Goal: Task Accomplishment & Management: Manage account settings

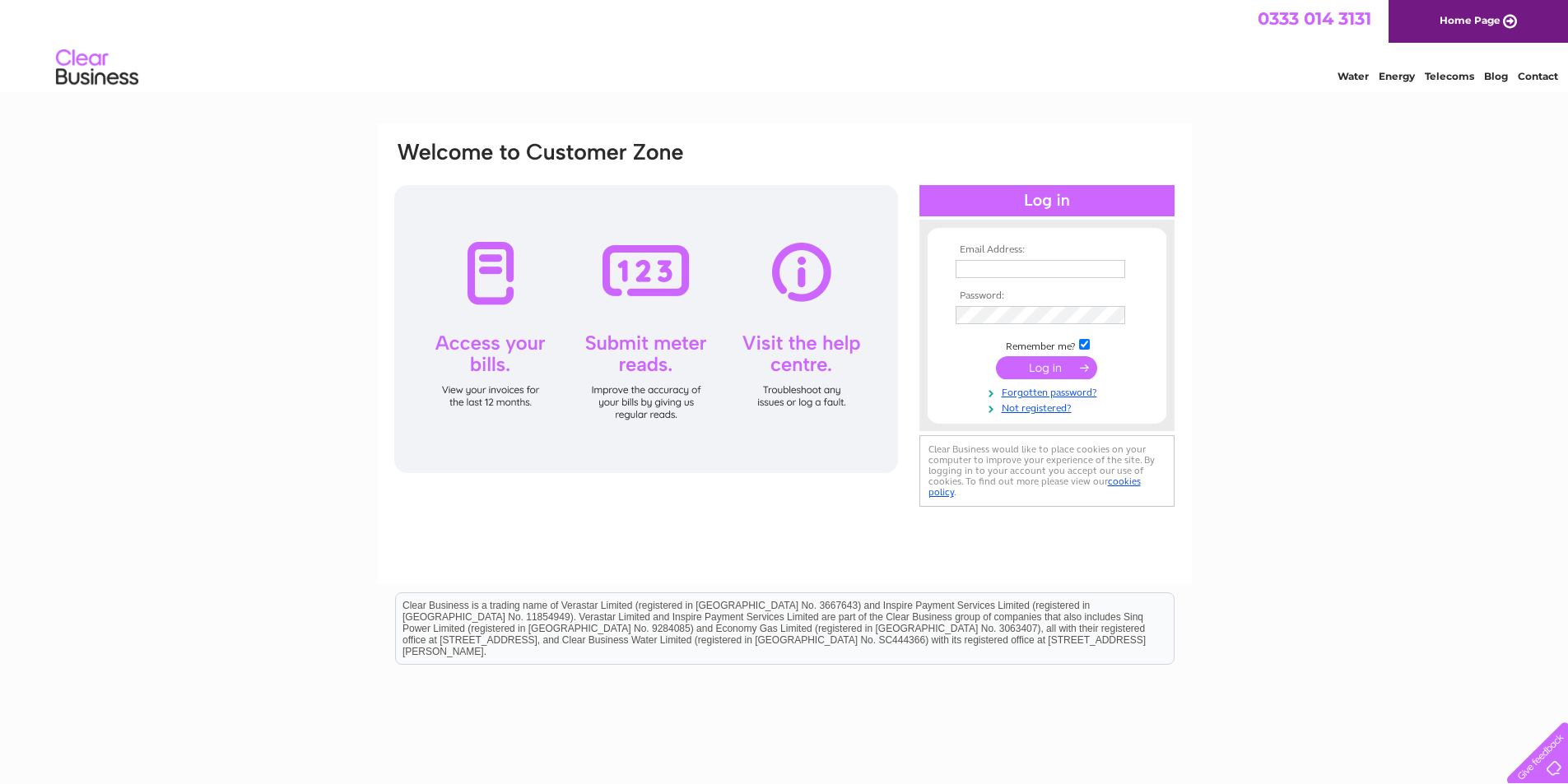
type input "reception@webberspark.co.uk"
click at [1050, 369] on input "submit" at bounding box center [1046, 368] width 101 height 24
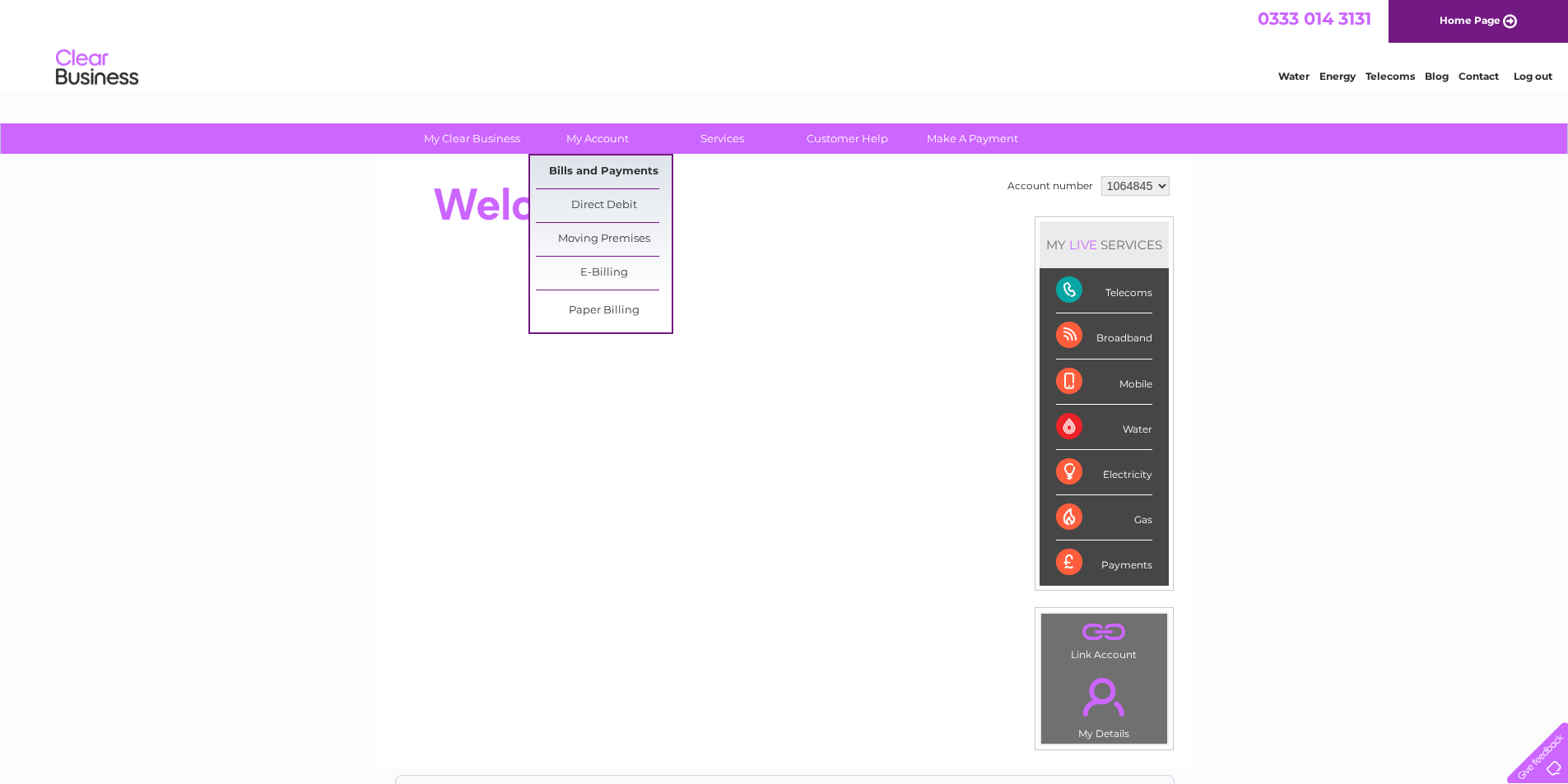
click at [628, 183] on link "Bills and Payments" at bounding box center [603, 172] width 135 height 33
click at [627, 167] on link "Bills and Payments" at bounding box center [603, 172] width 135 height 33
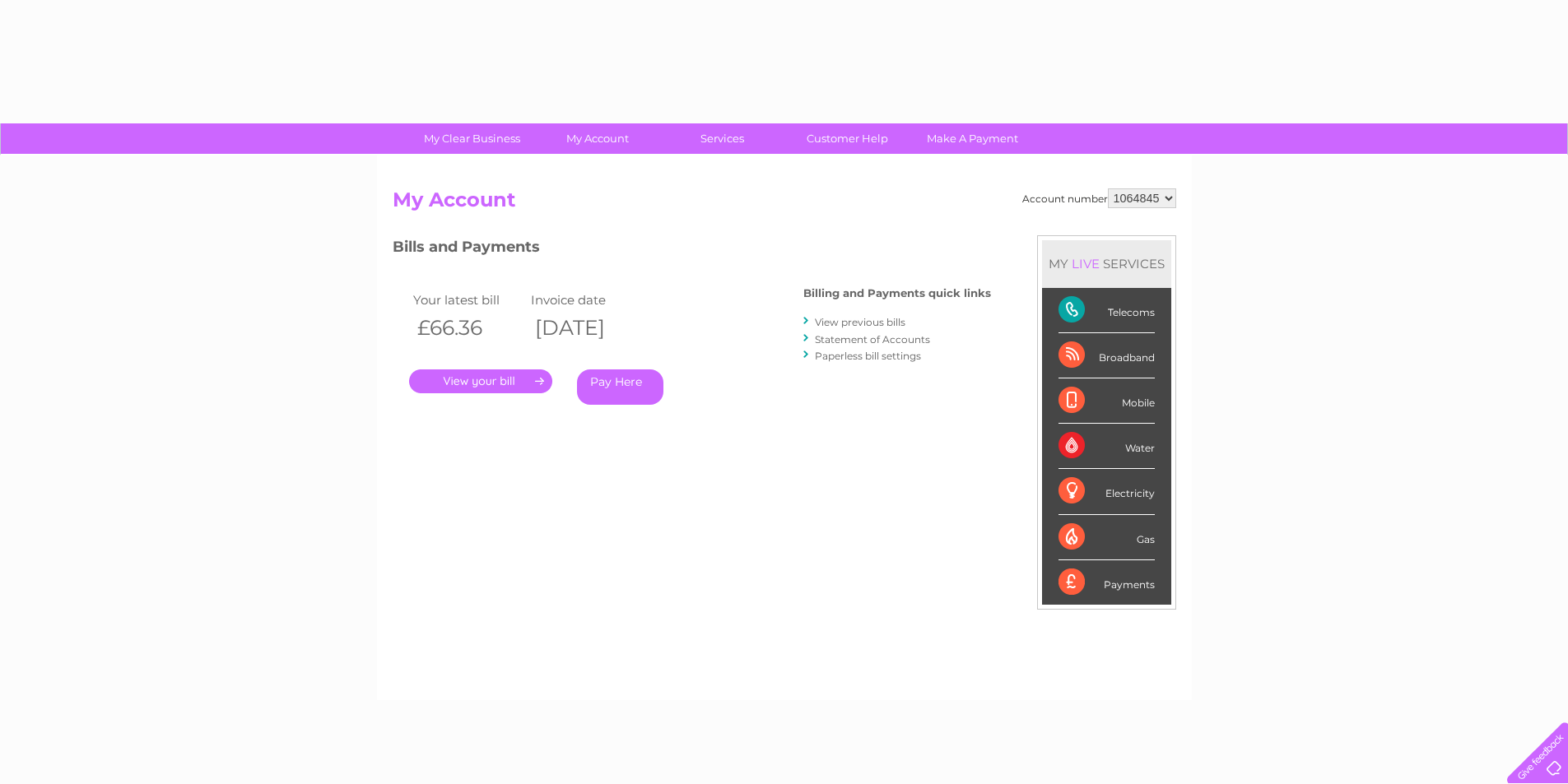
click at [487, 381] on link "." at bounding box center [481, 381] width 143 height 24
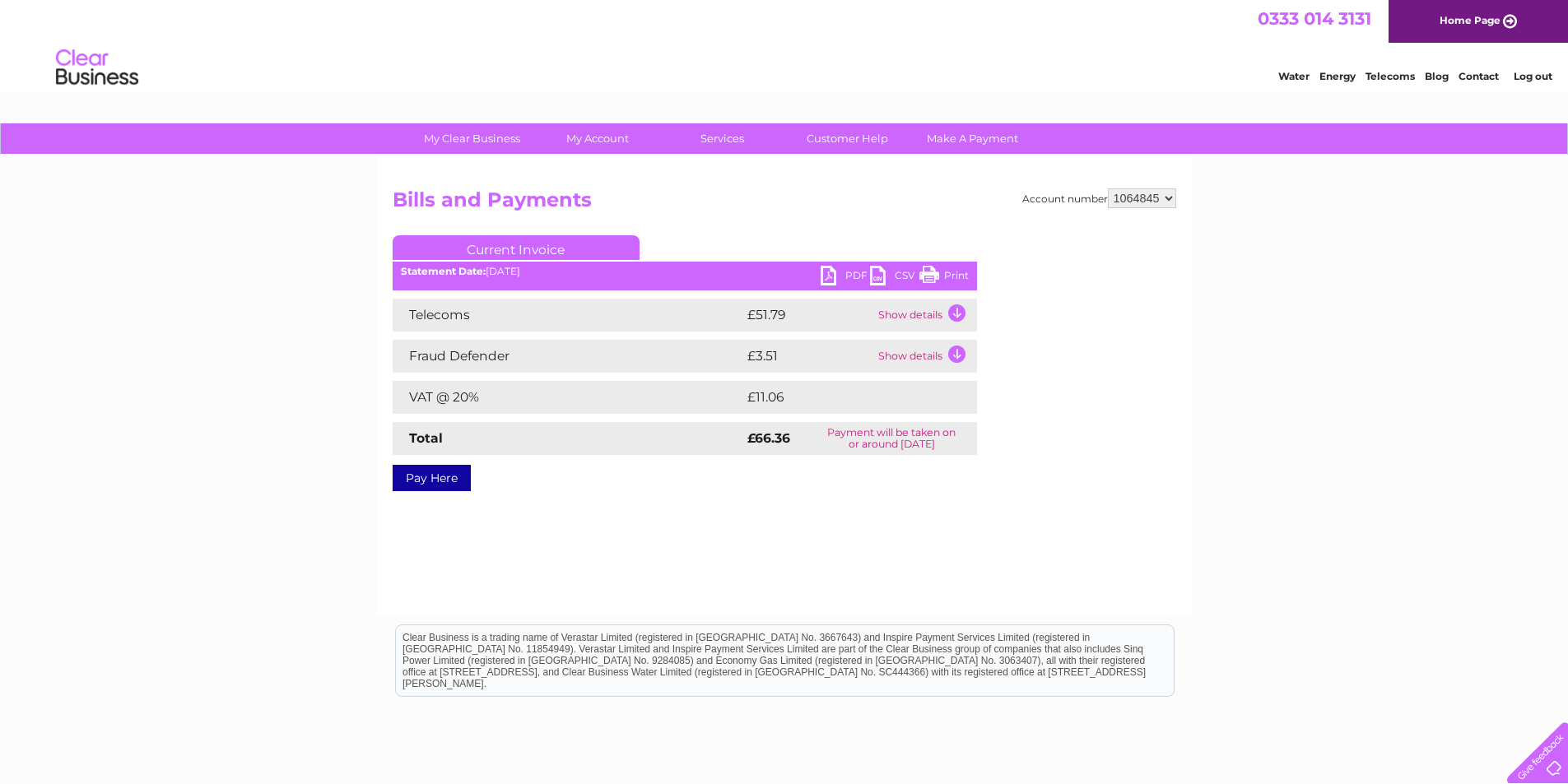
click at [830, 276] on link "PDF" at bounding box center [845, 277] width 49 height 24
